Goal: Information Seeking & Learning: Learn about a topic

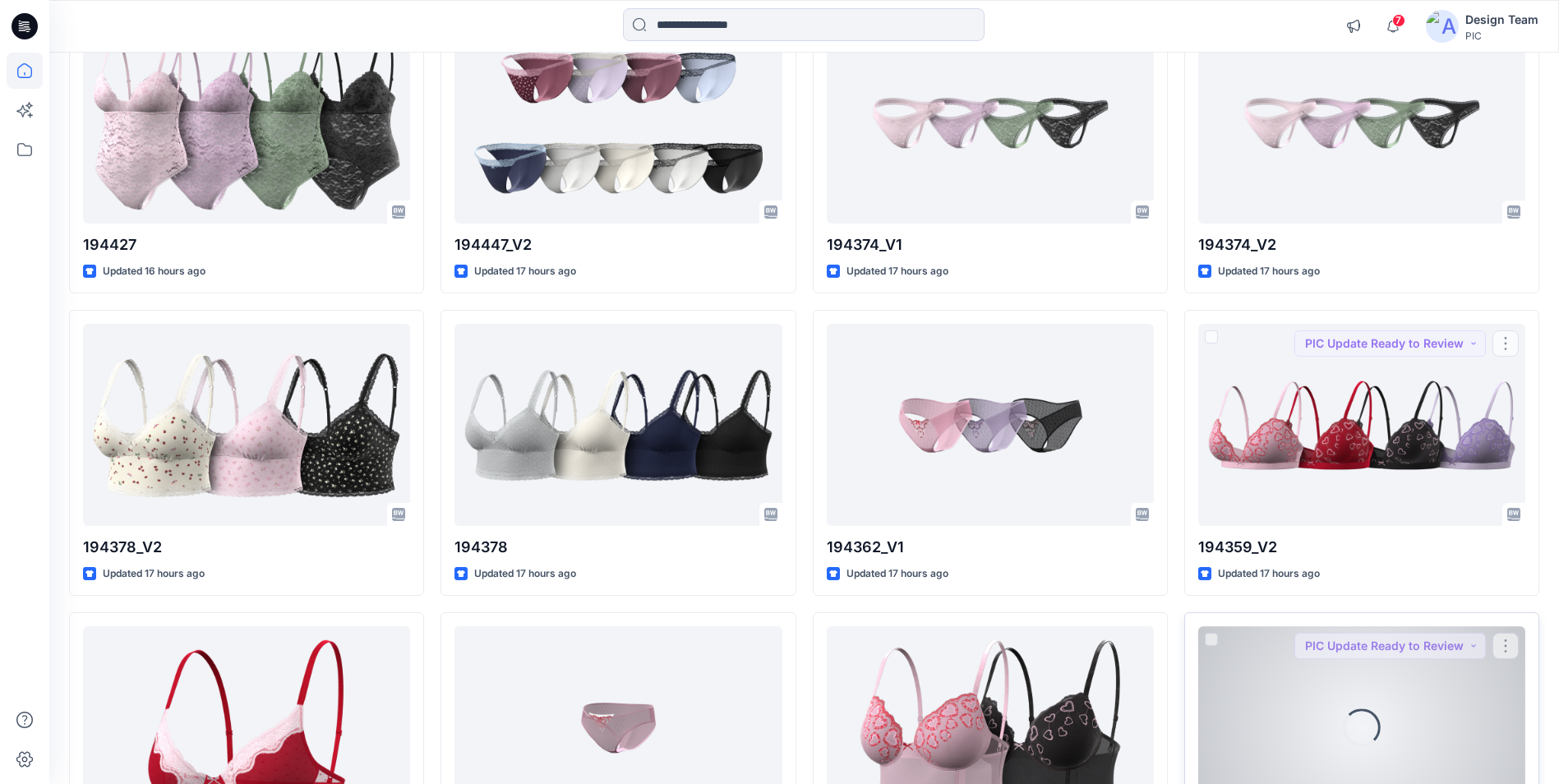
scroll to position [4454, 0]
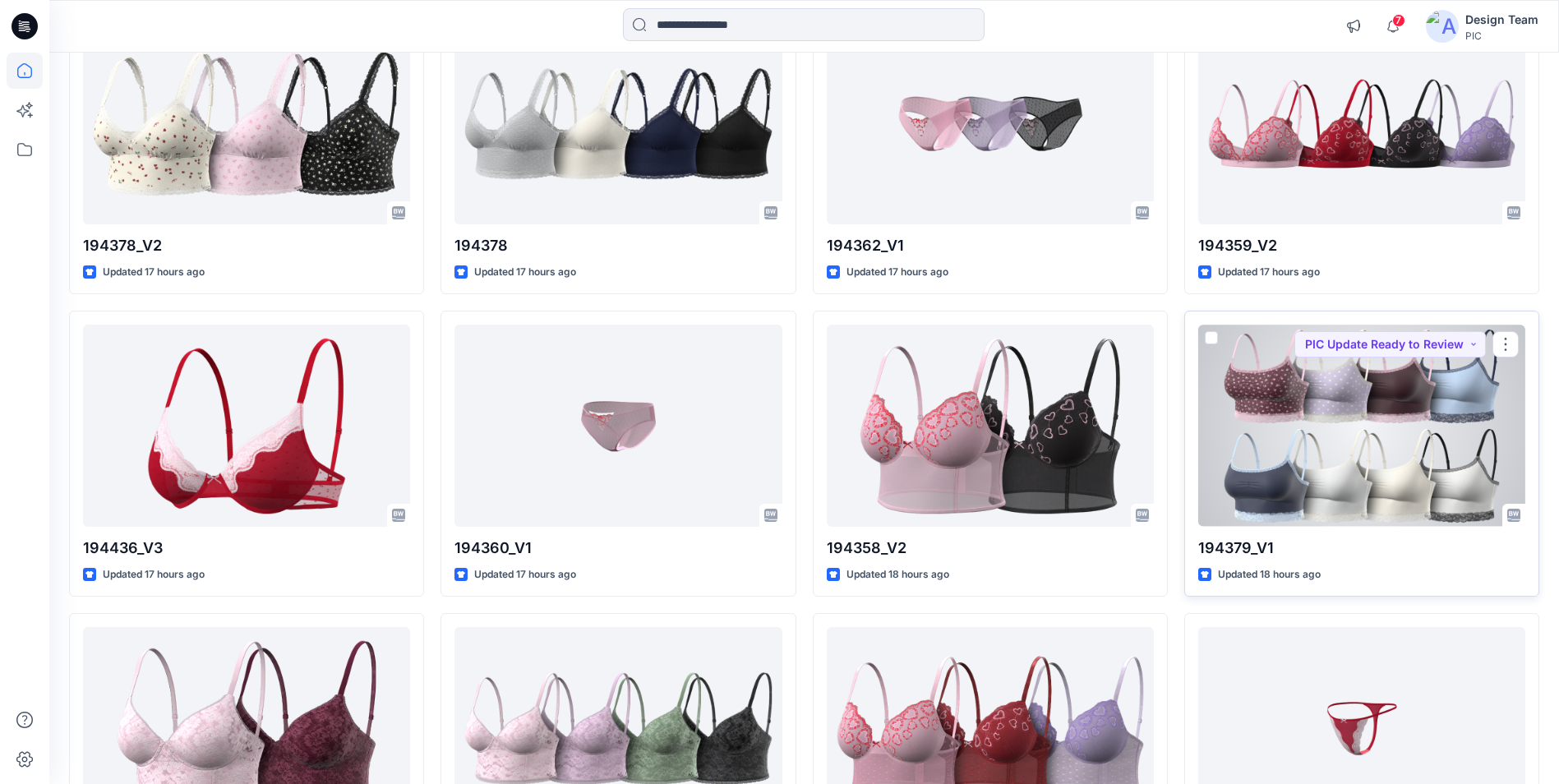
click at [1399, 440] on div at bounding box center [1361, 426] width 327 height 202
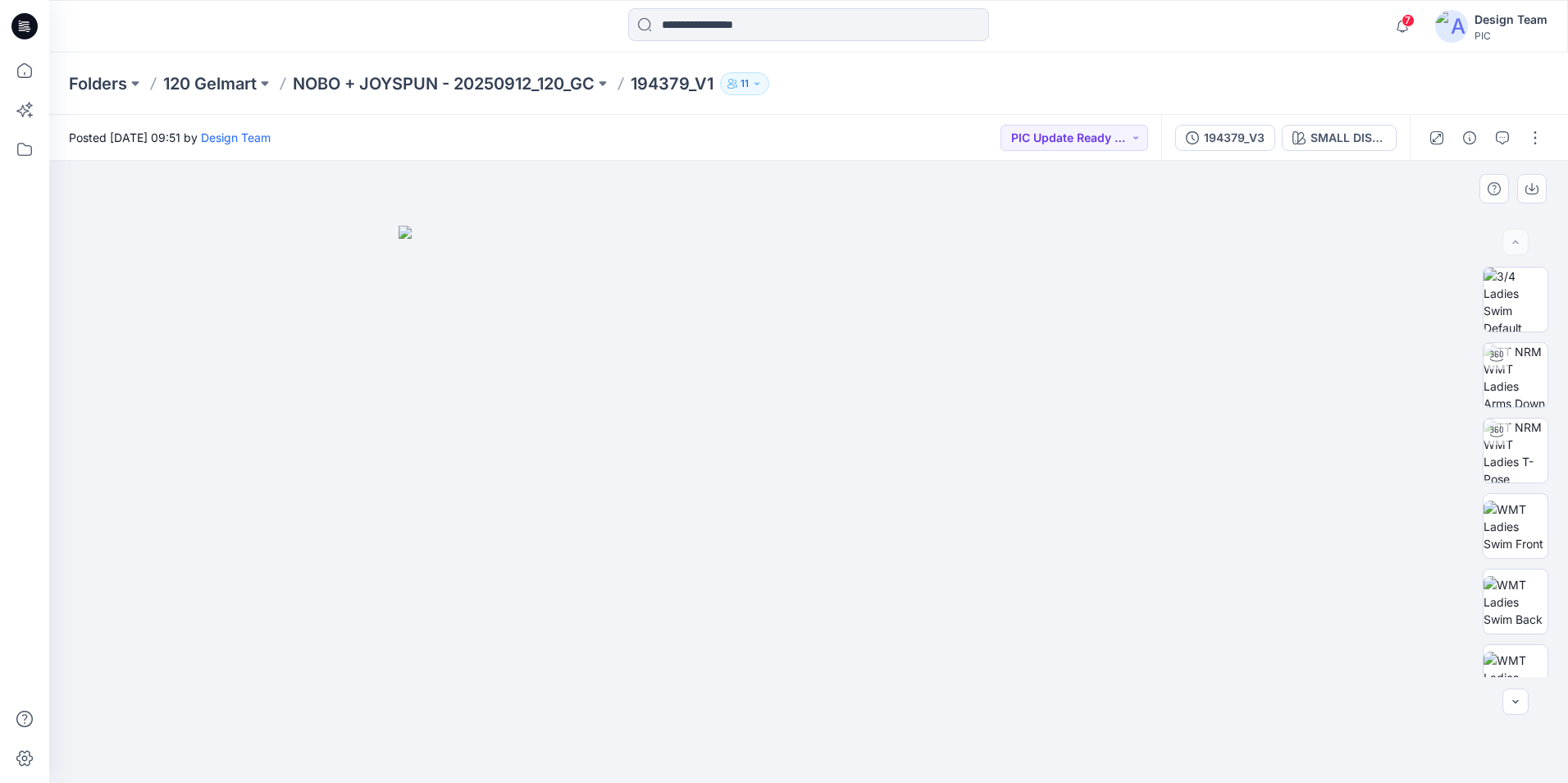
drag, startPoint x: 1555, startPoint y: 293, endPoint x: 1552, endPoint y: 316, distance: 23.2
click at [1552, 316] on div at bounding box center [1516, 472] width 105 height 410
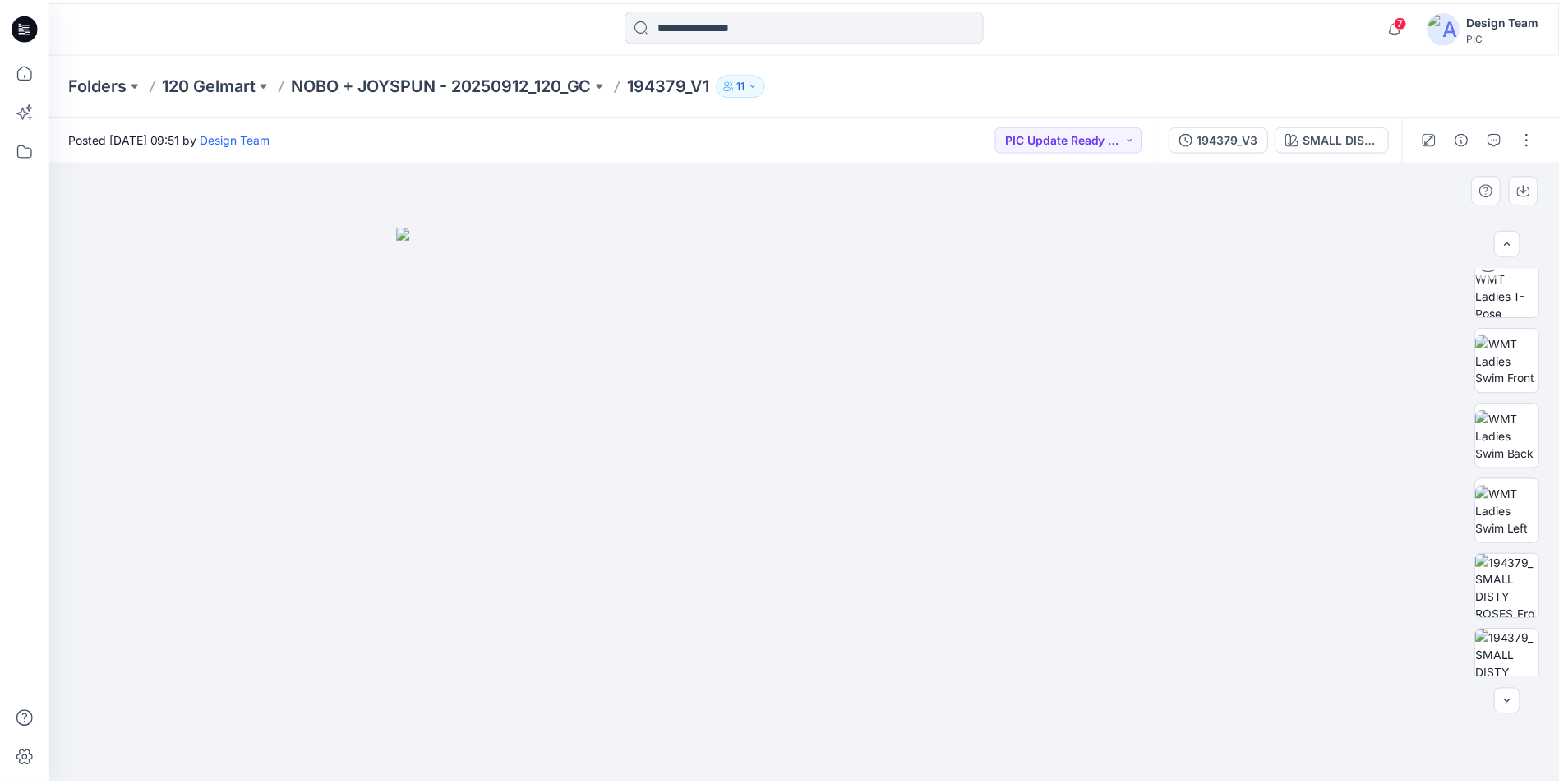
scroll to position [335, 0]
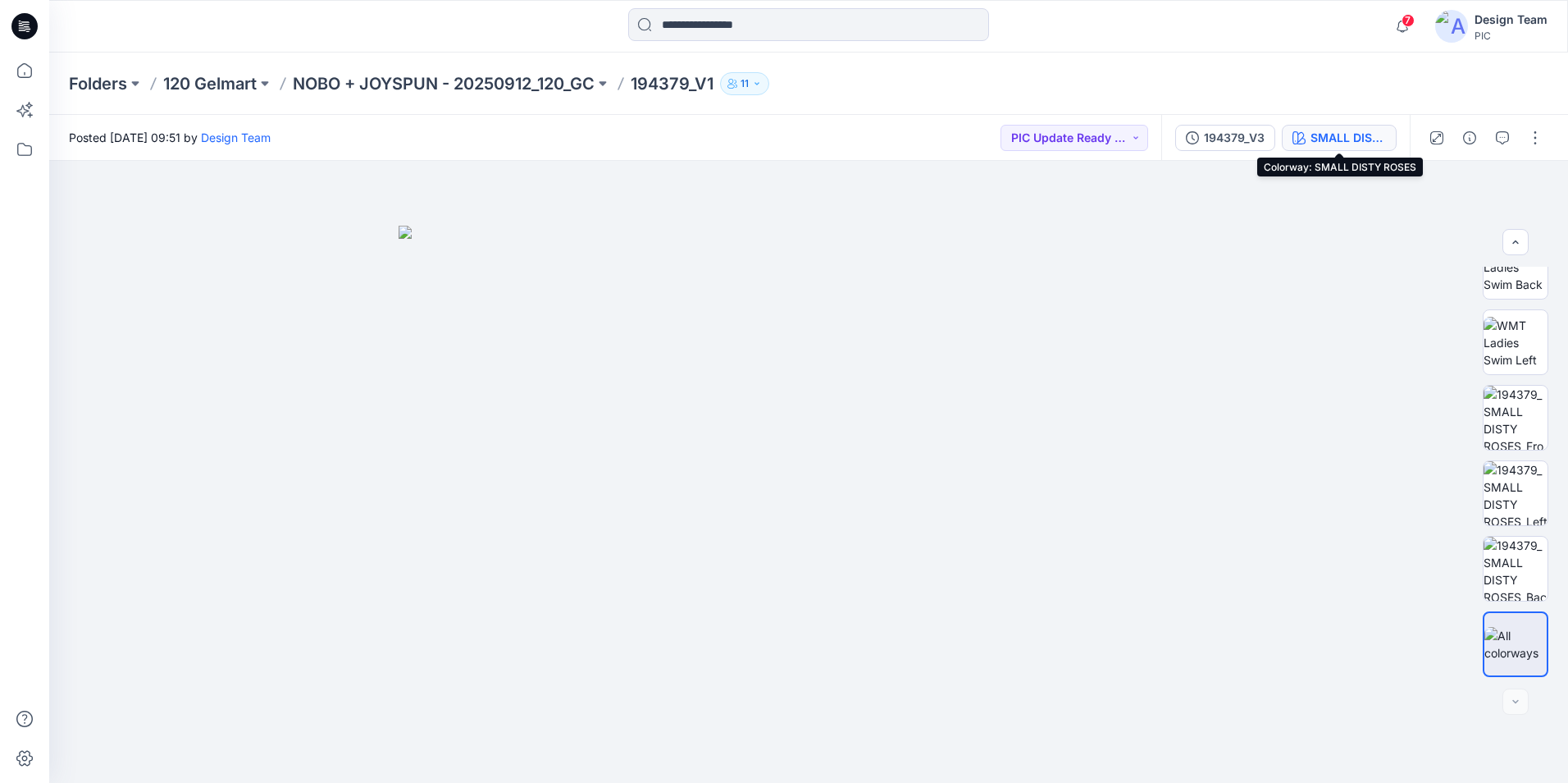
click at [1328, 138] on div "SMALL DISTY ROSES" at bounding box center [1349, 138] width 76 height 18
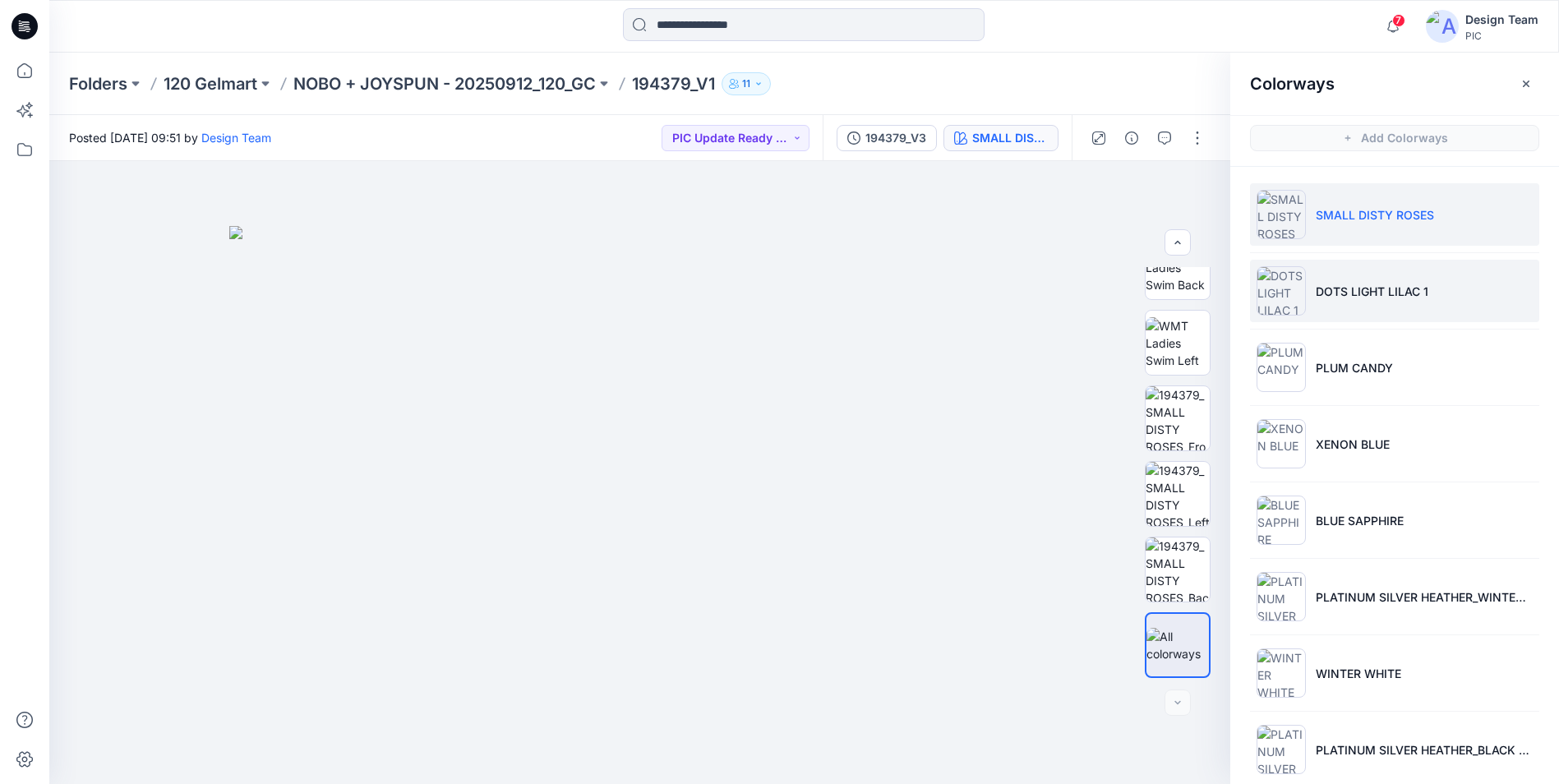
click at [1289, 296] on img at bounding box center [1281, 290] width 49 height 49
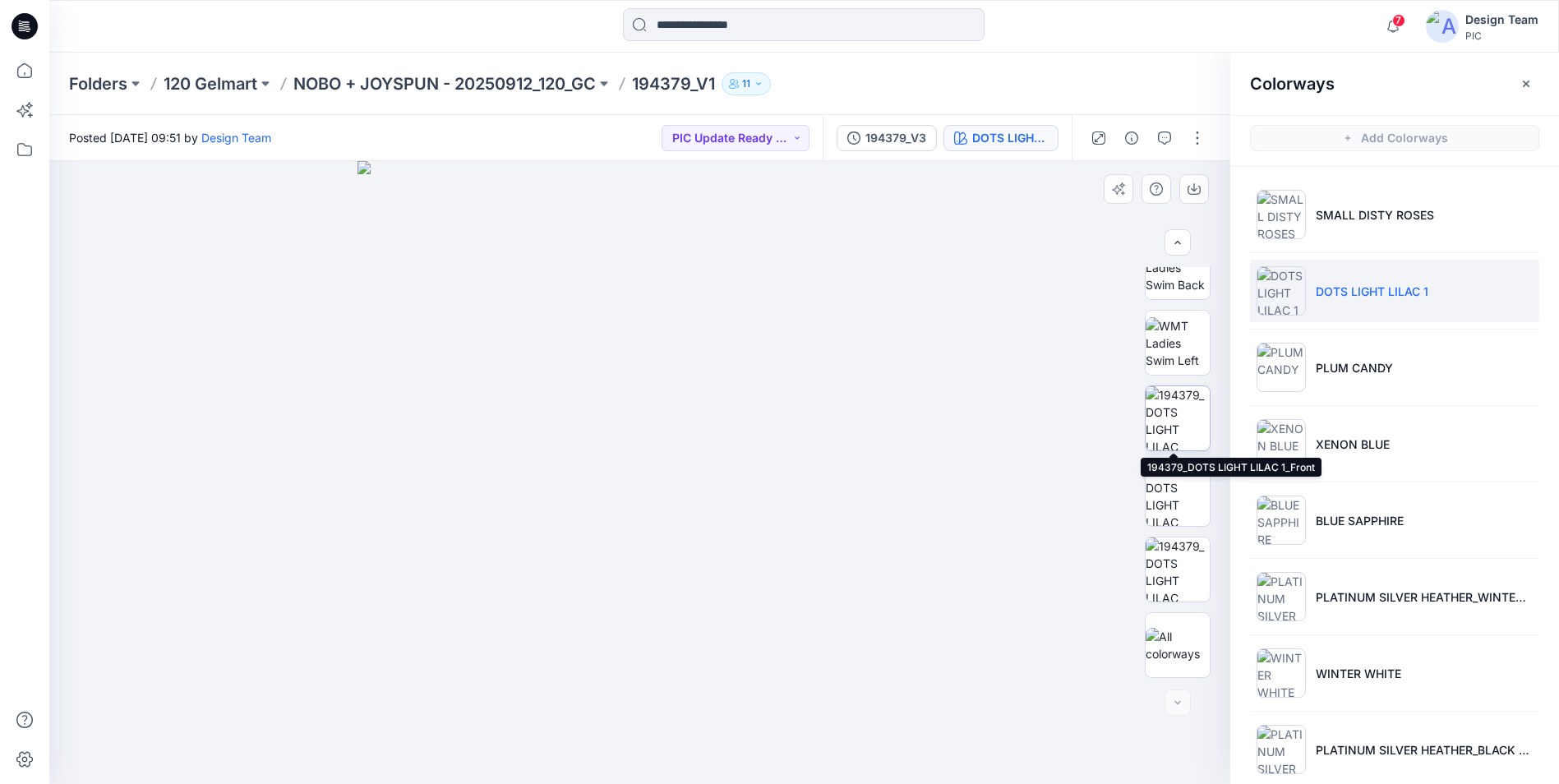
click at [1174, 426] on img at bounding box center [1177, 418] width 64 height 64
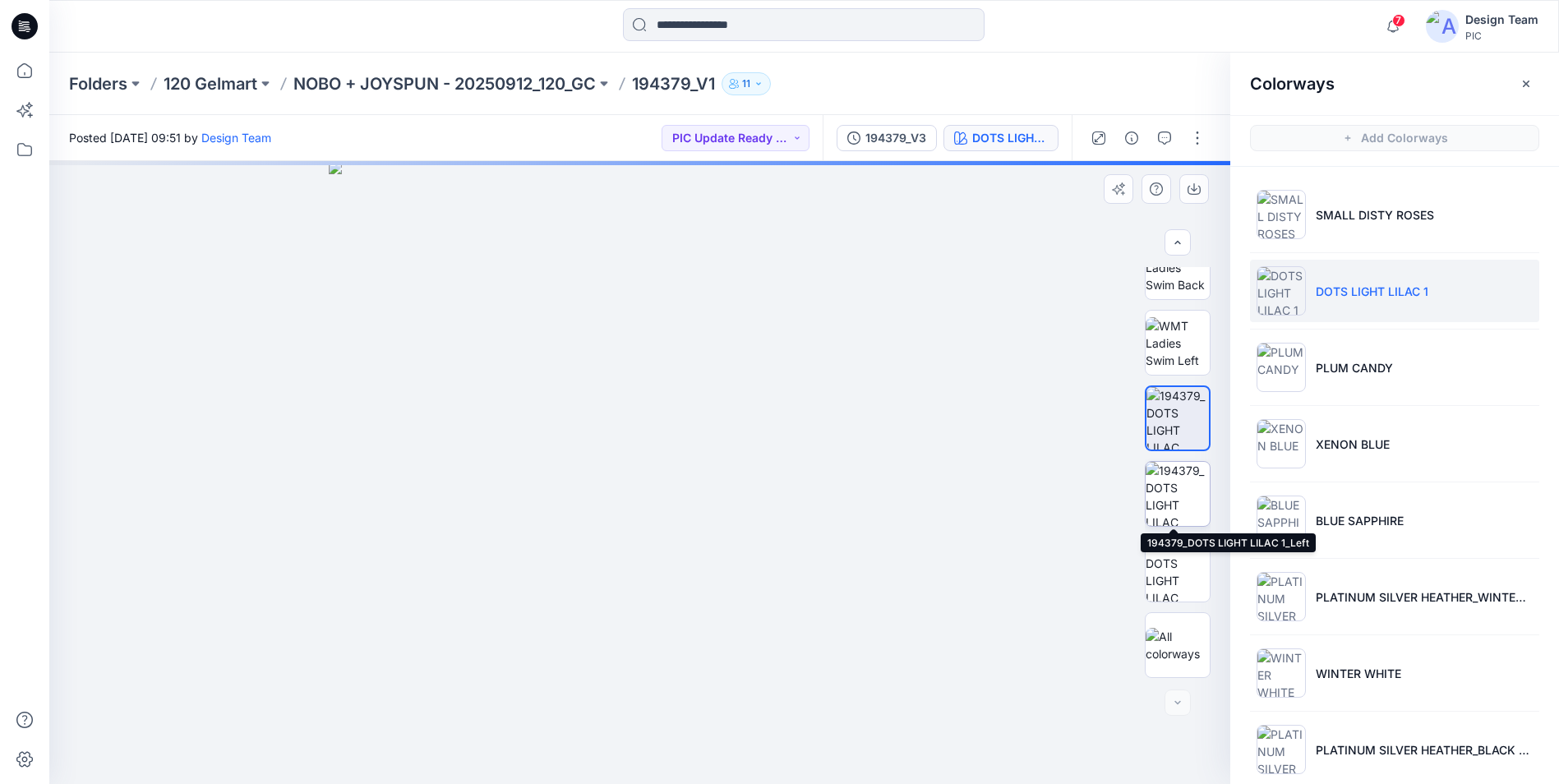
click at [1177, 495] on img at bounding box center [1177, 494] width 64 height 64
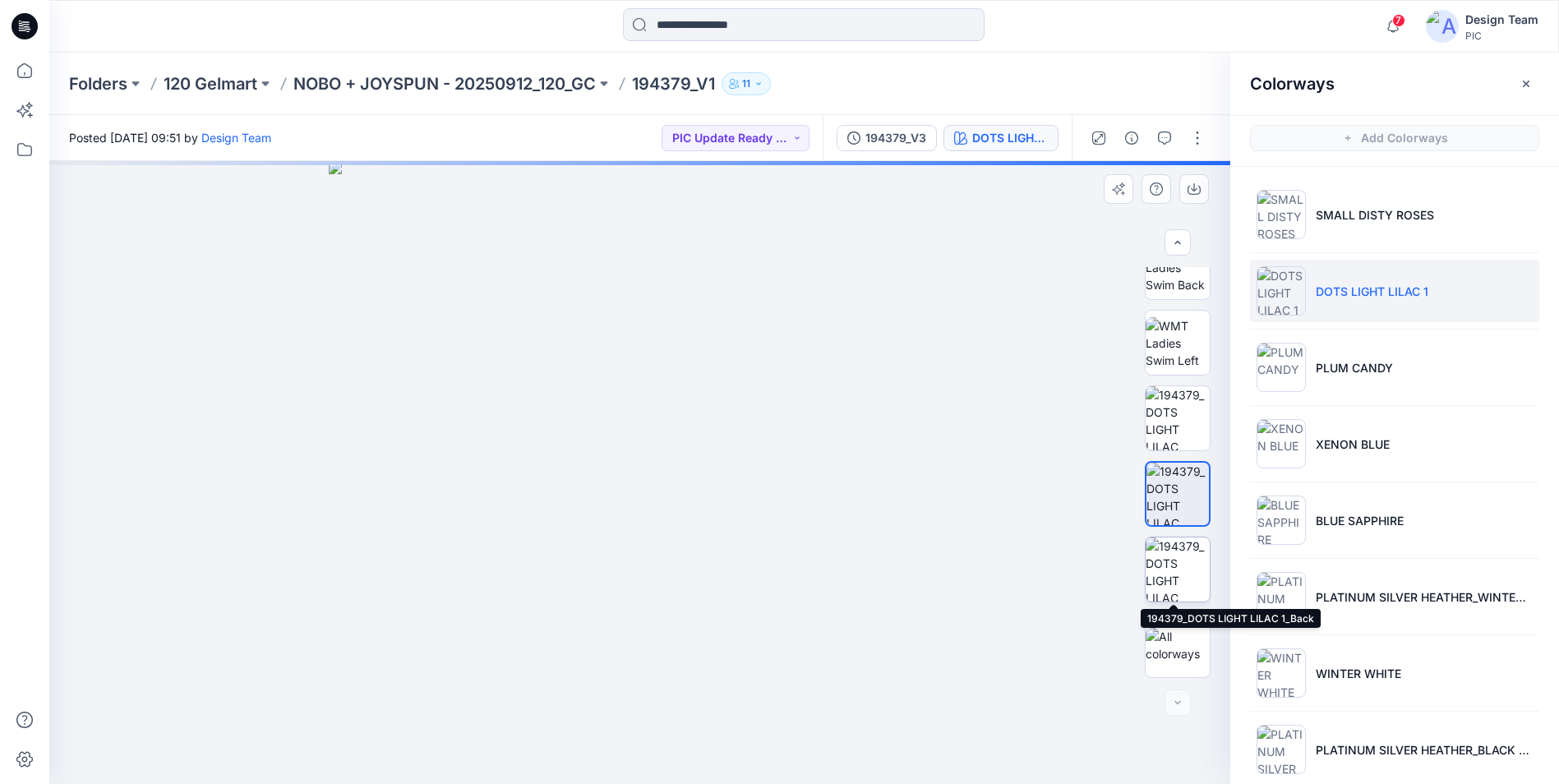
click at [1166, 569] on img at bounding box center [1177, 569] width 64 height 64
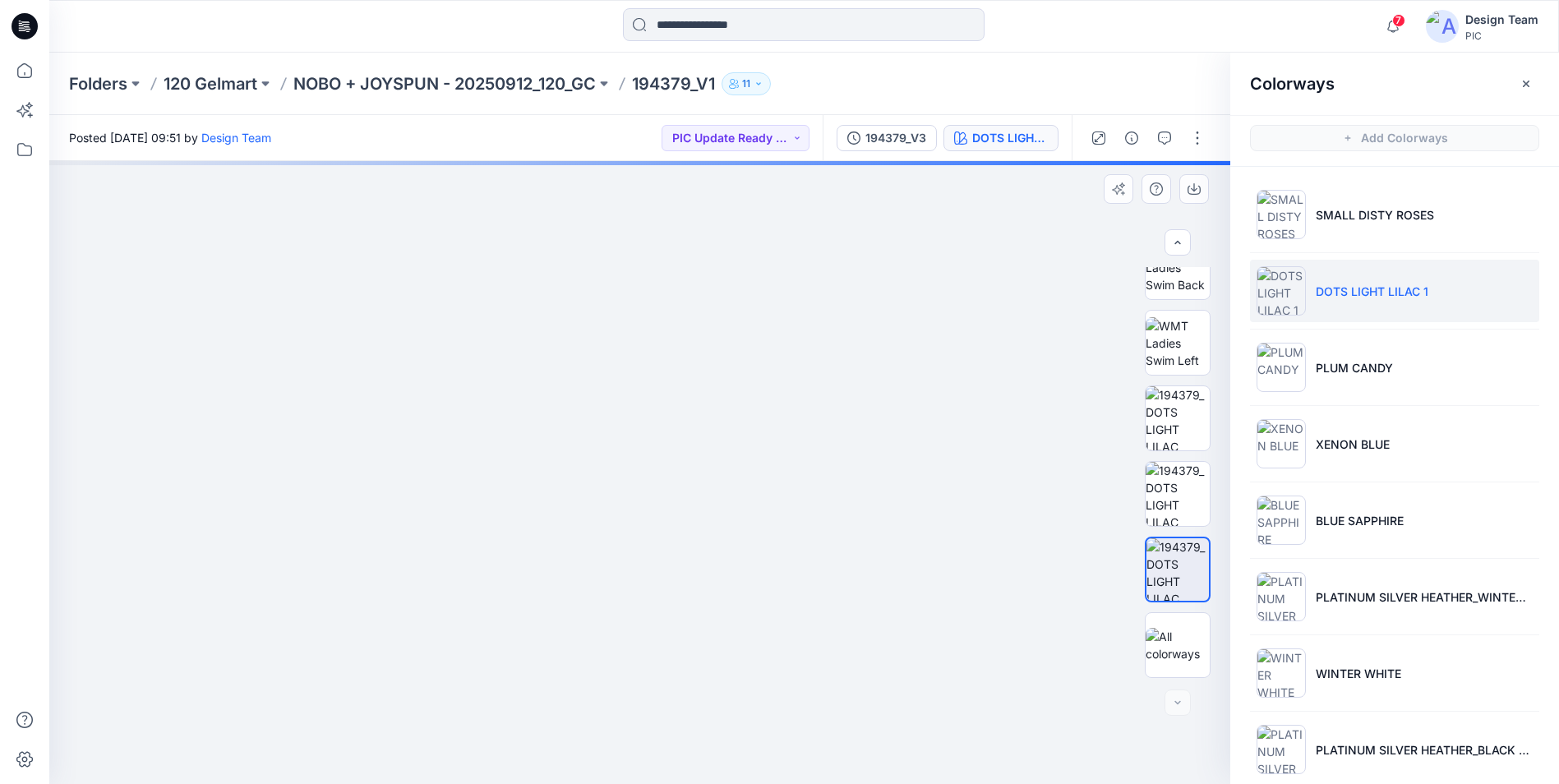
drag, startPoint x: 753, startPoint y: 640, endPoint x: 742, endPoint y: 357, distance: 283.2
click at [742, 357] on img at bounding box center [640, 215] width 1139 height 1139
click at [1146, 579] on img at bounding box center [1177, 569] width 62 height 62
click at [1278, 599] on img at bounding box center [1281, 596] width 49 height 49
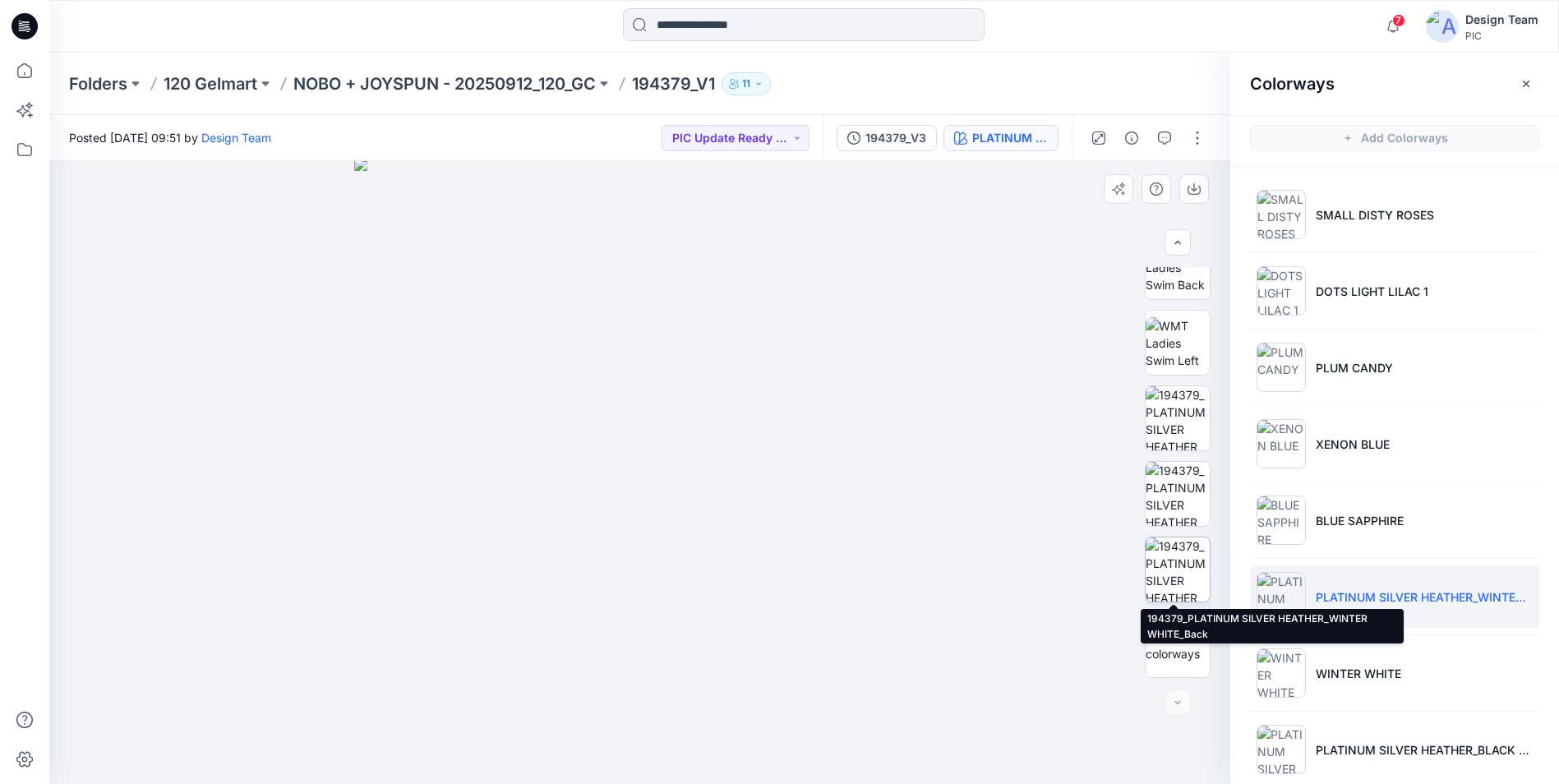
click at [1180, 567] on img at bounding box center [1177, 569] width 64 height 64
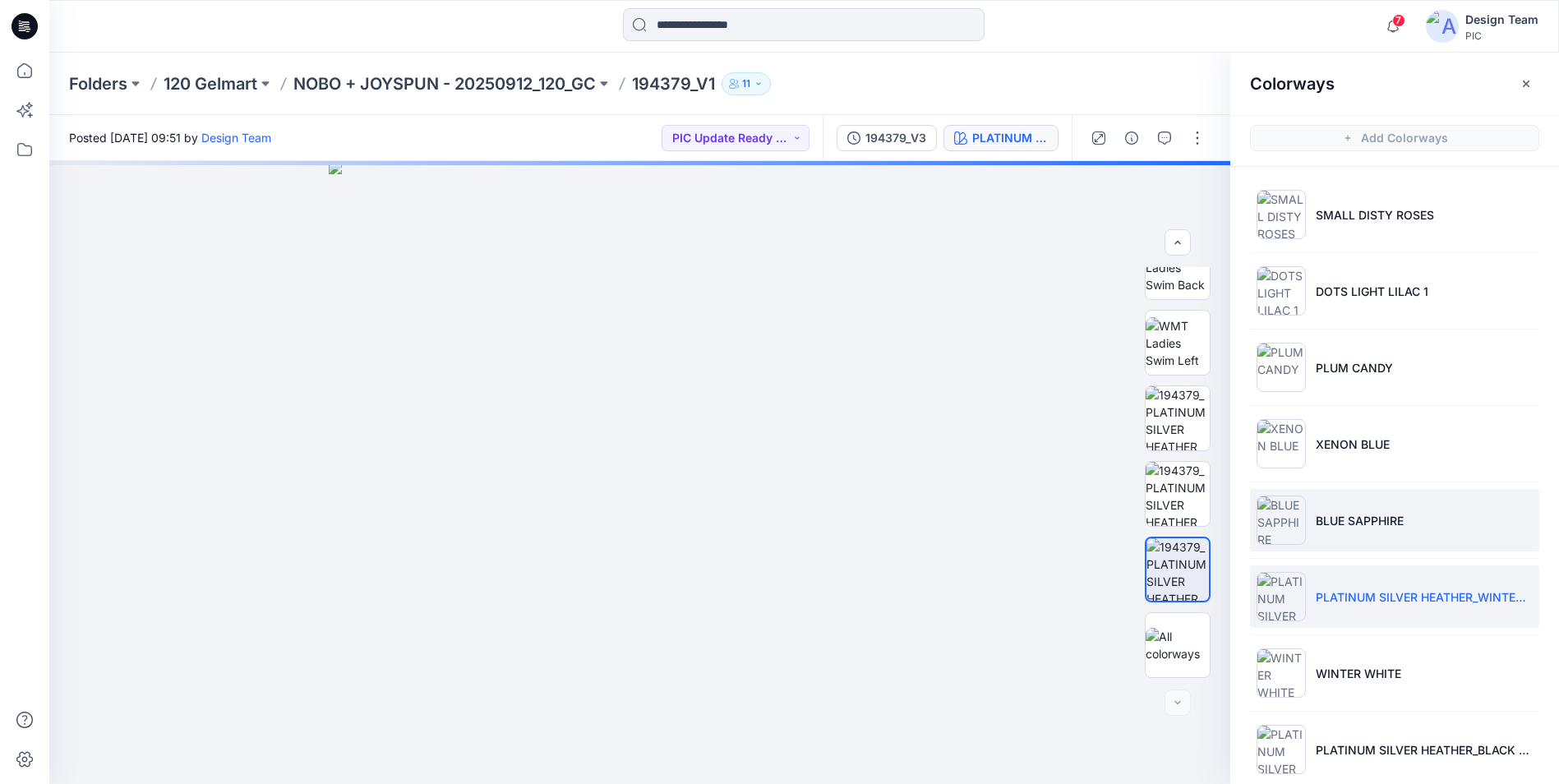
click at [1284, 505] on img at bounding box center [1281, 520] width 49 height 49
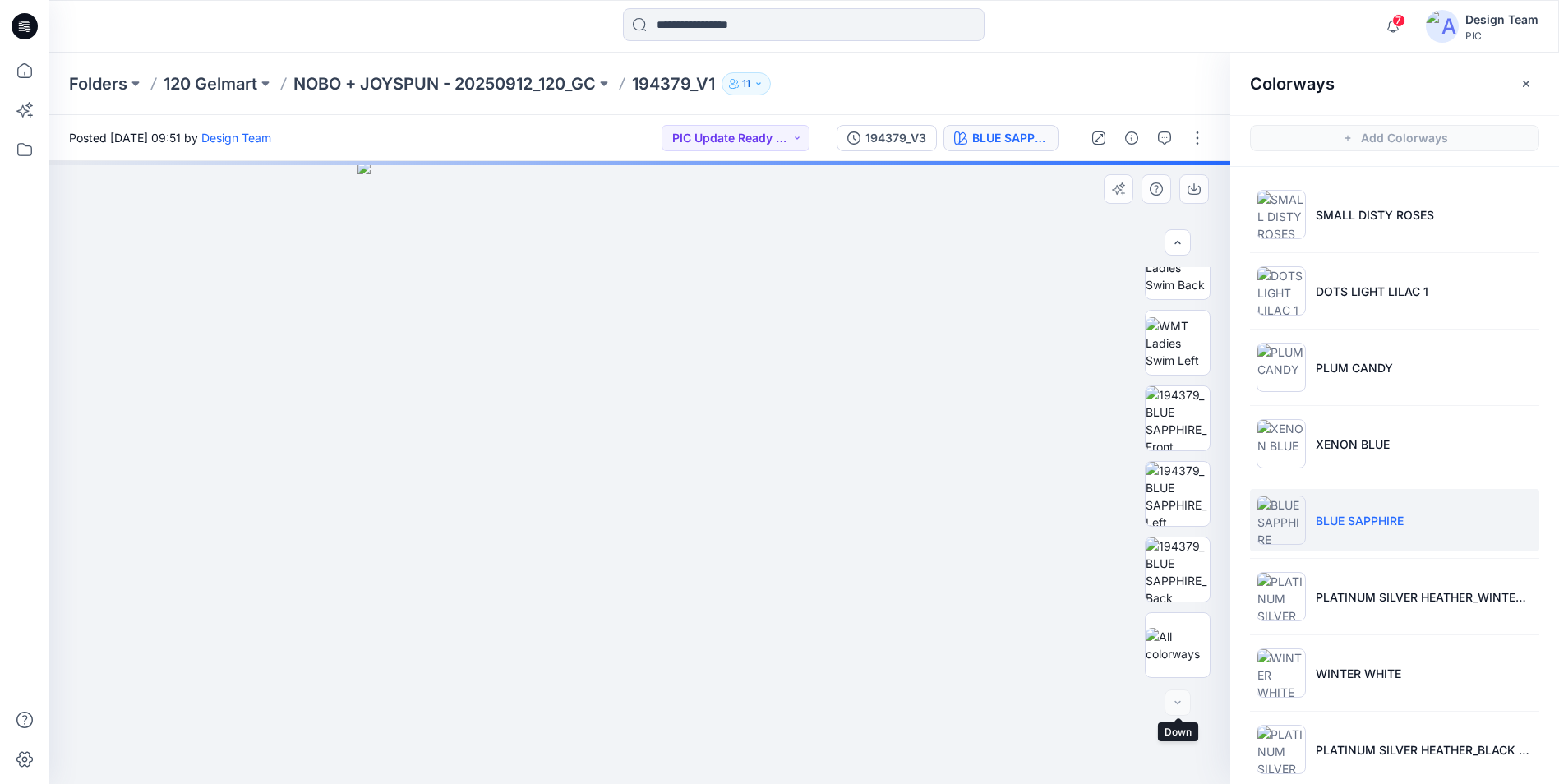
click at [1171, 700] on div at bounding box center [1177, 702] width 27 height 27
click at [1175, 700] on div at bounding box center [1177, 702] width 27 height 27
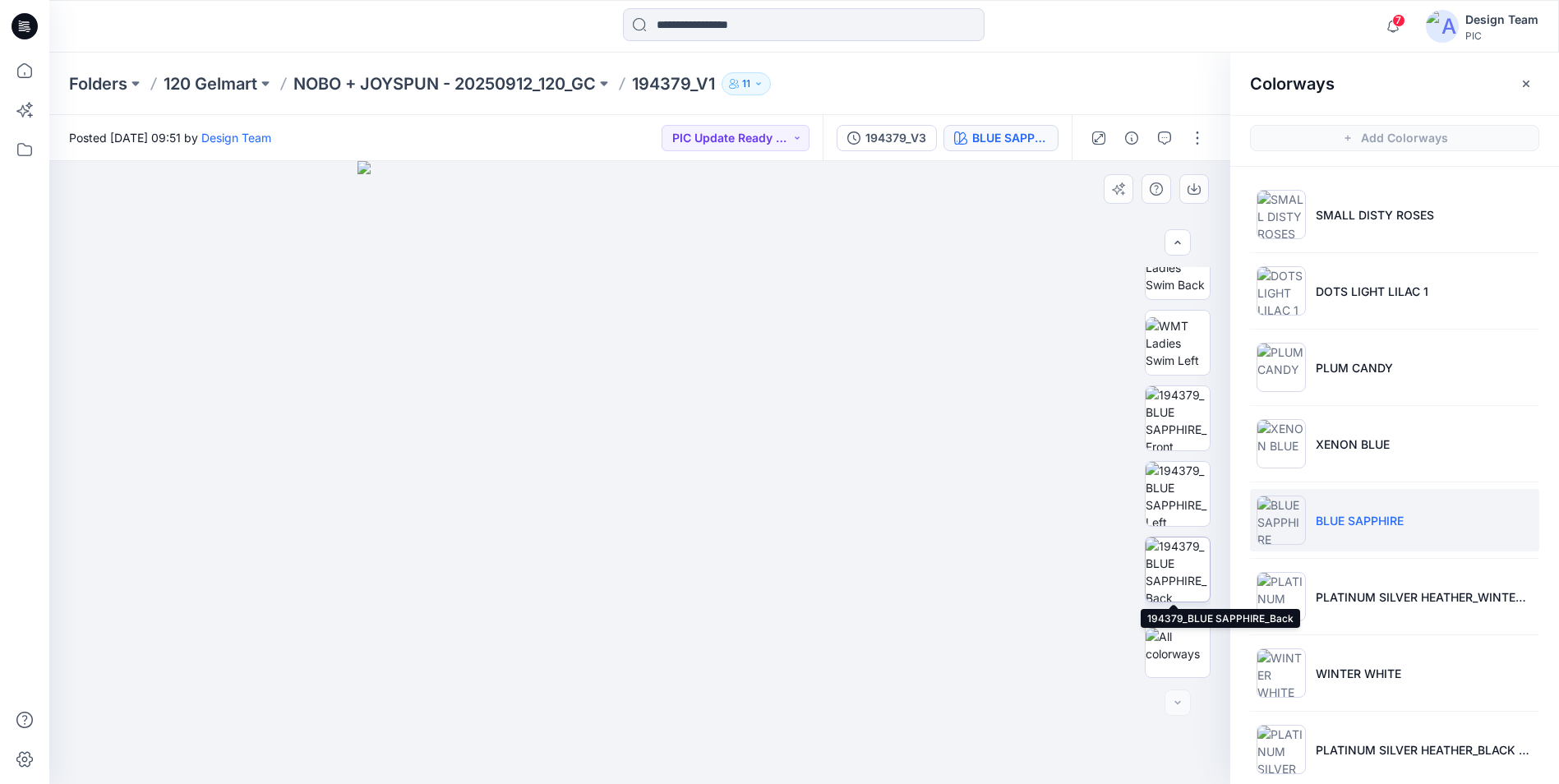
click at [1172, 561] on img at bounding box center [1177, 569] width 64 height 64
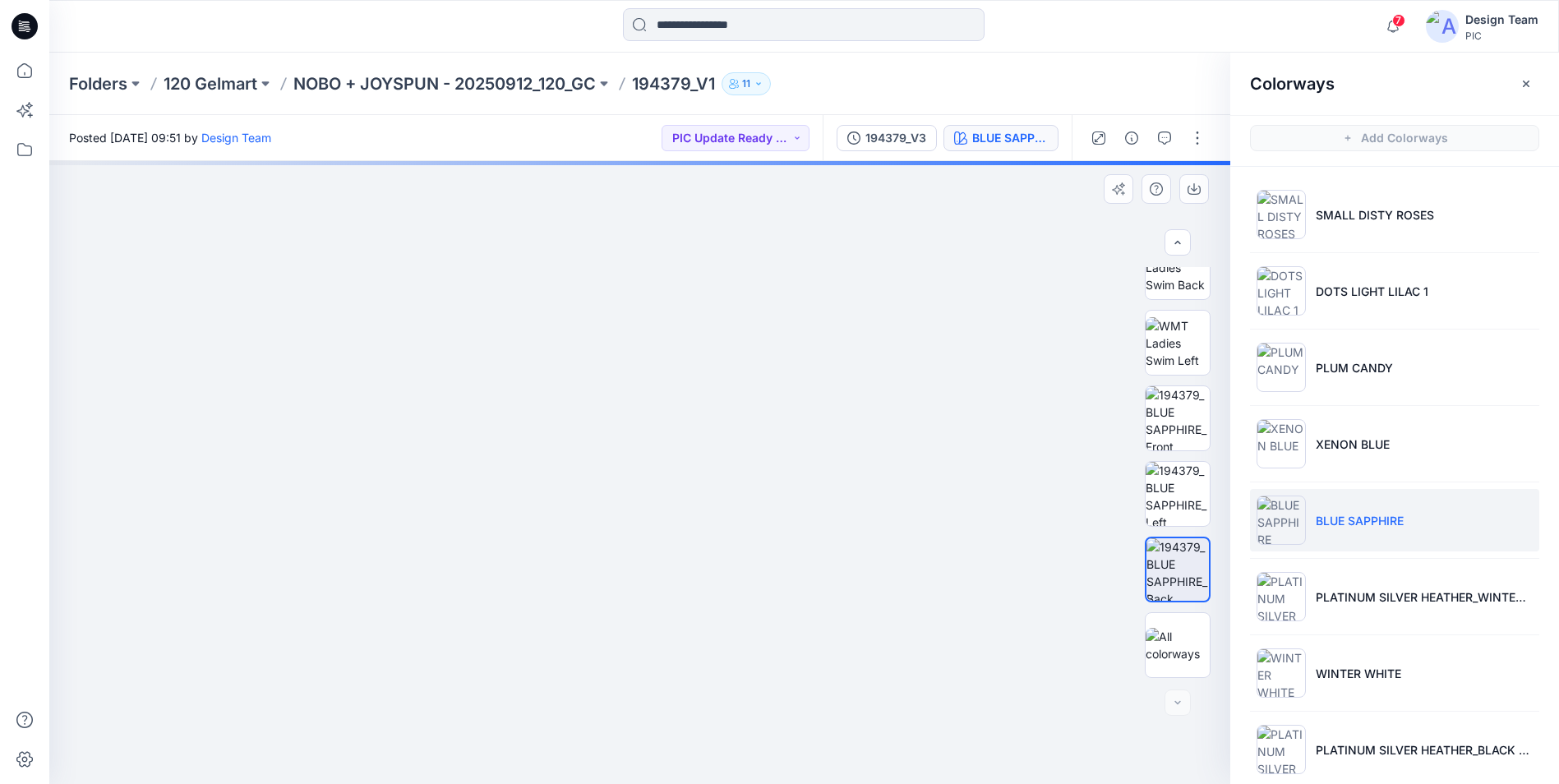
drag, startPoint x: 929, startPoint y: 523, endPoint x: 845, endPoint y: 370, distance: 174.5
click at [845, 371] on img at bounding box center [557, 208] width 1396 height 1153
click at [1273, 590] on img at bounding box center [1281, 596] width 49 height 49
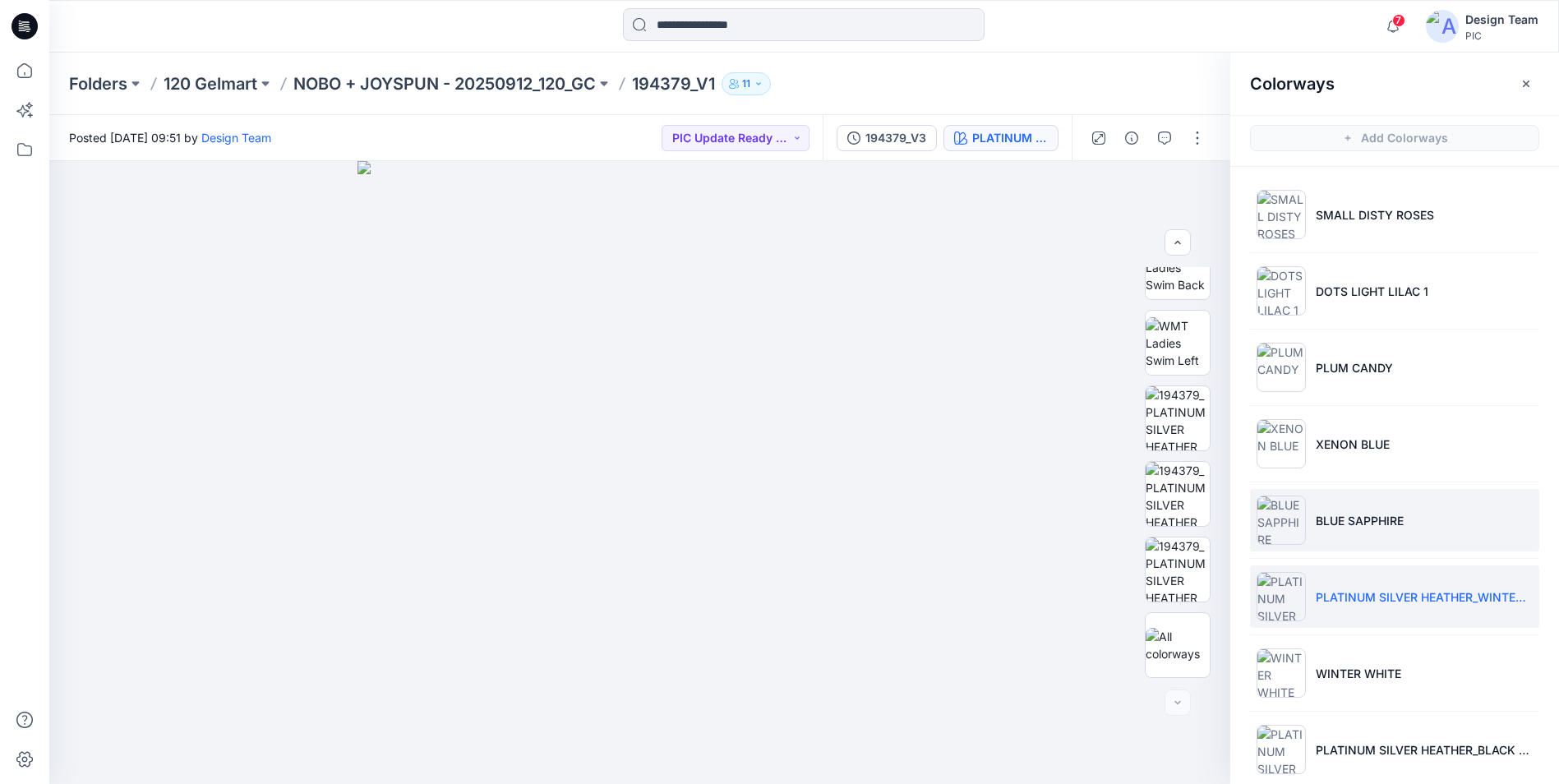
click at [1298, 525] on img at bounding box center [1281, 520] width 49 height 49
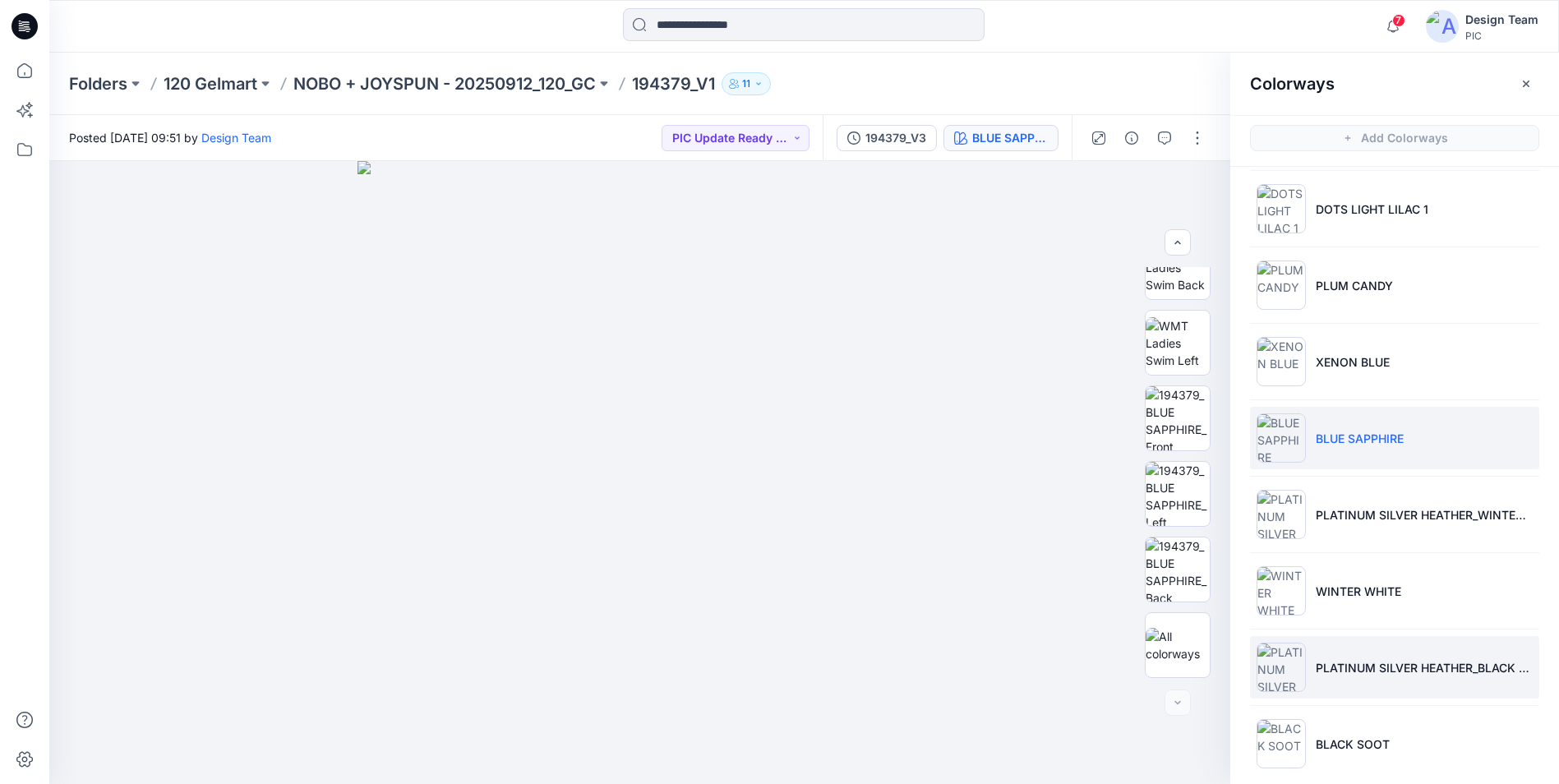
scroll to position [97, 0]
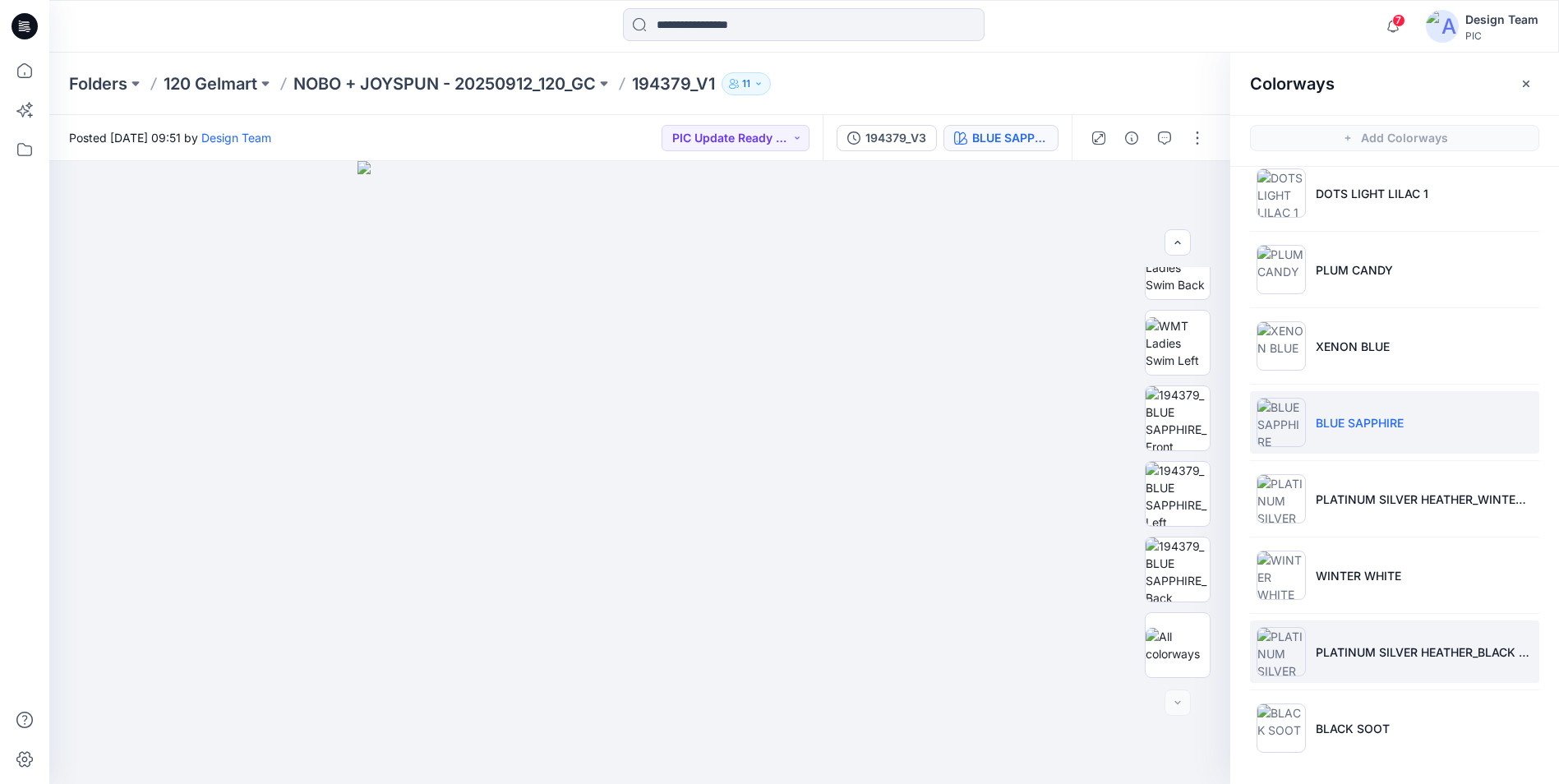
click at [1291, 647] on img at bounding box center [1281, 651] width 49 height 49
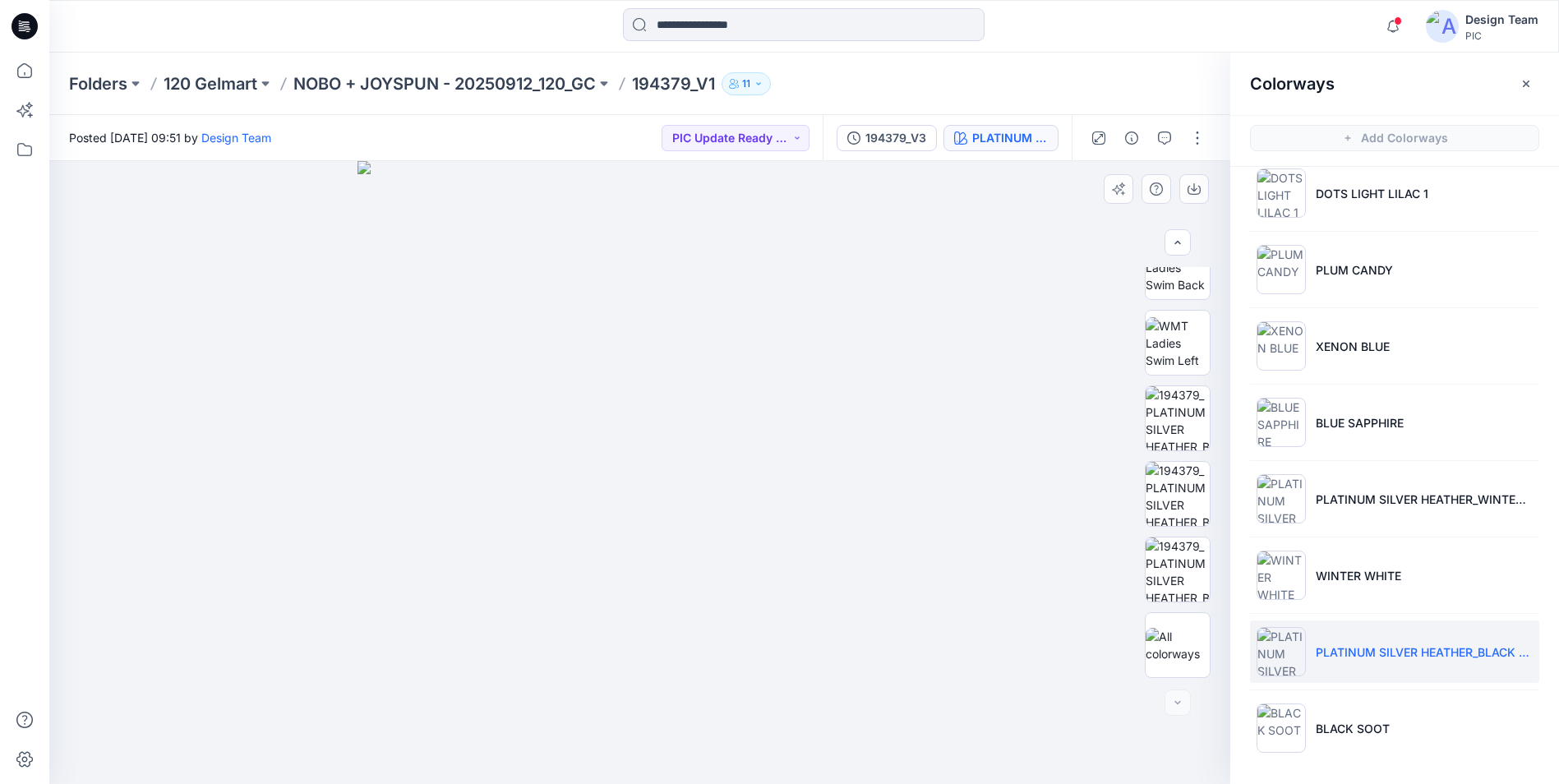
click at [1026, 556] on div at bounding box center [639, 472] width 1181 height 623
